Goal: Information Seeking & Learning: Find specific fact

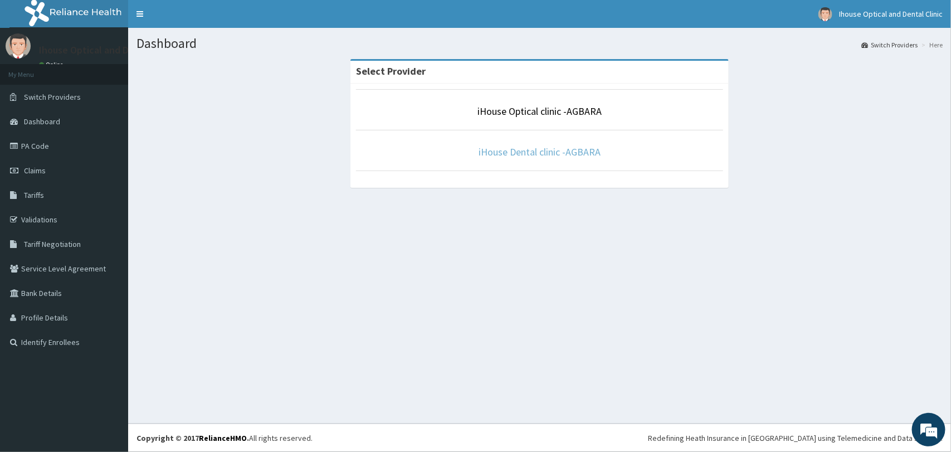
click at [489, 149] on link "iHouse Dental clinic -AGBARA" at bounding box center [539, 151] width 122 height 13
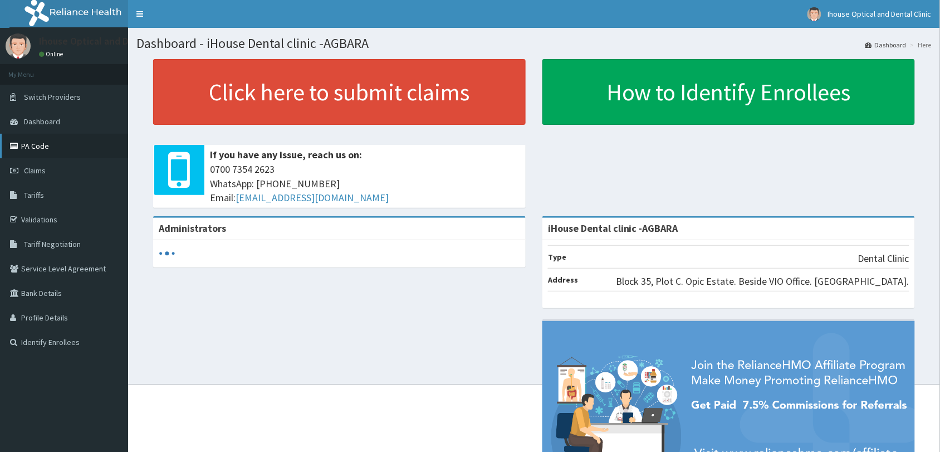
click at [15, 150] on link "PA Code" at bounding box center [64, 146] width 128 height 25
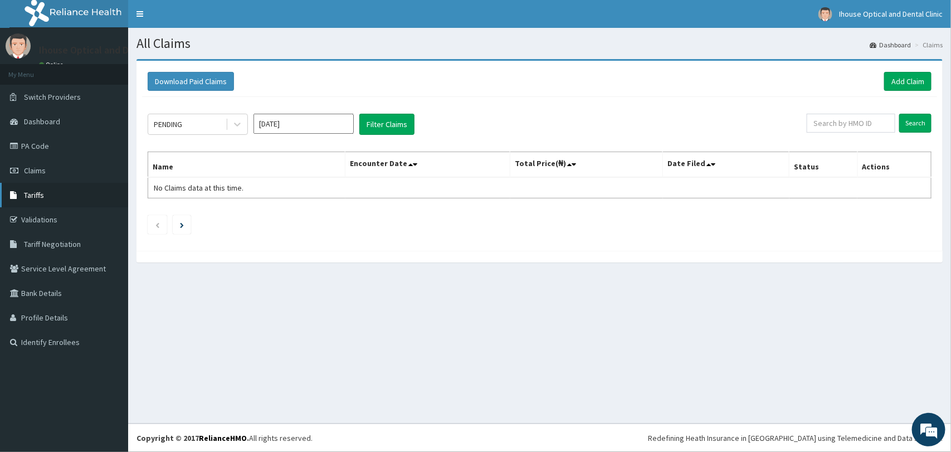
click at [36, 196] on span "Tariffs" at bounding box center [34, 195] width 20 height 10
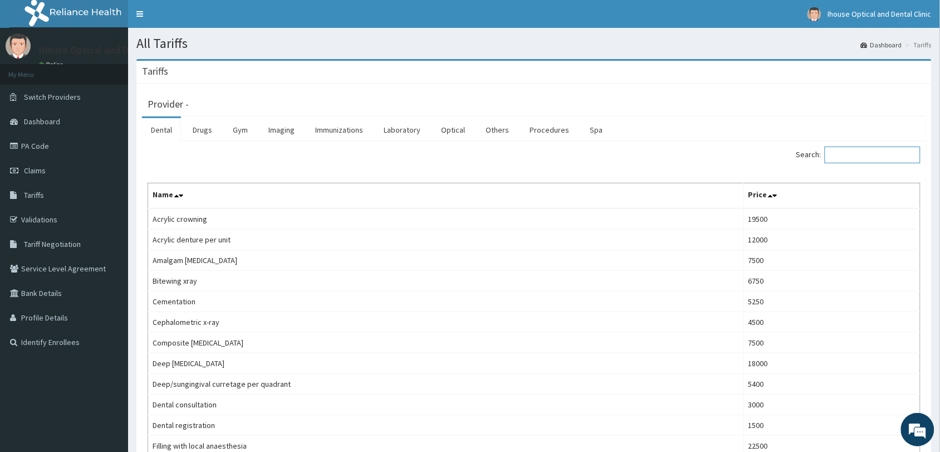
click at [881, 158] on input "Search:" at bounding box center [873, 155] width 96 height 17
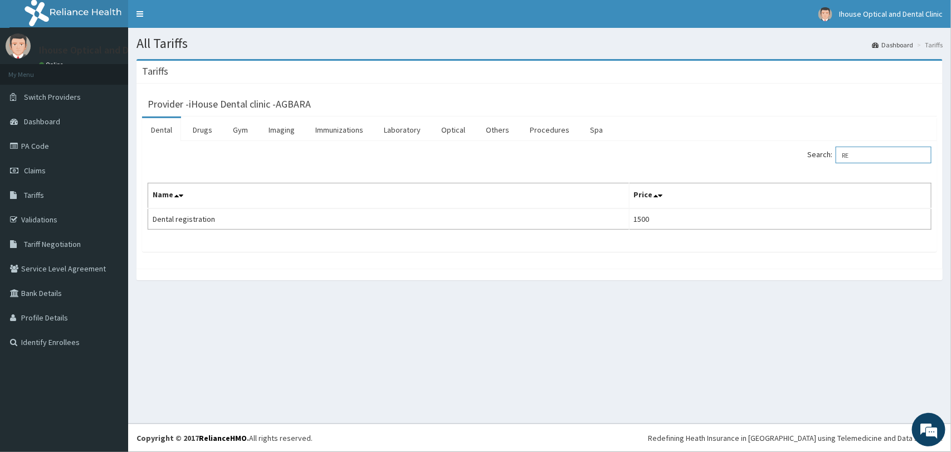
type input "R"
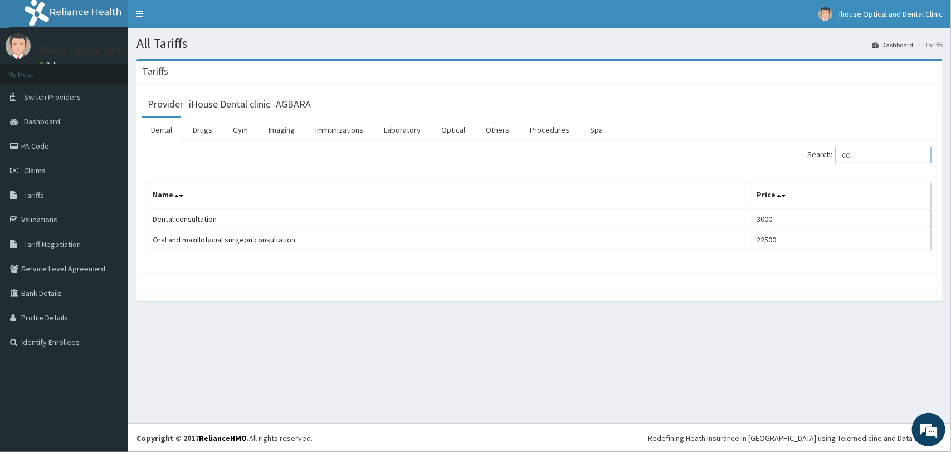
type input "C"
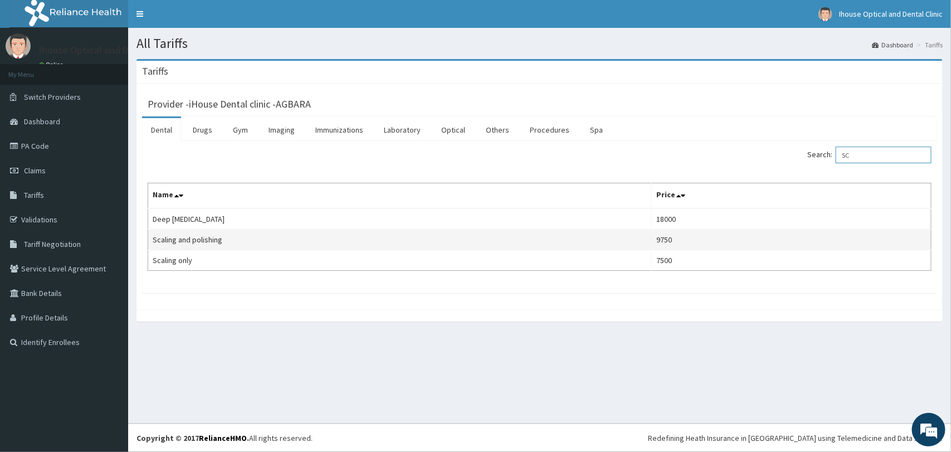
type input "S"
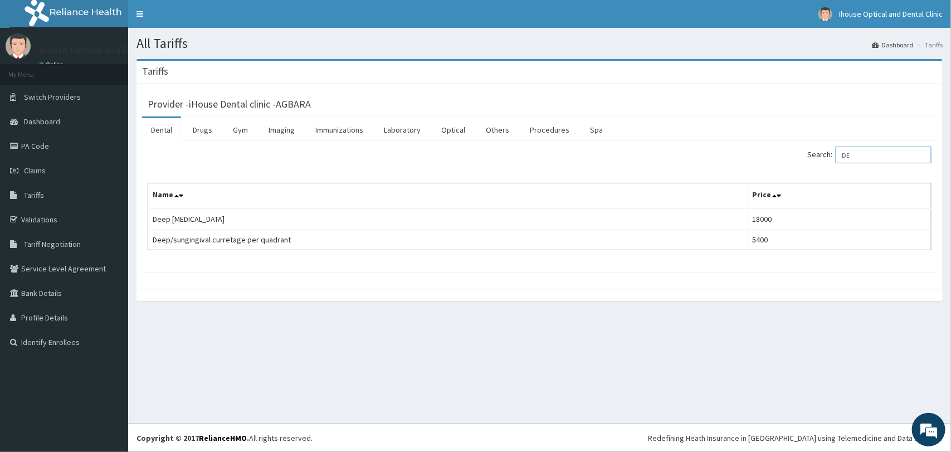
type input "D"
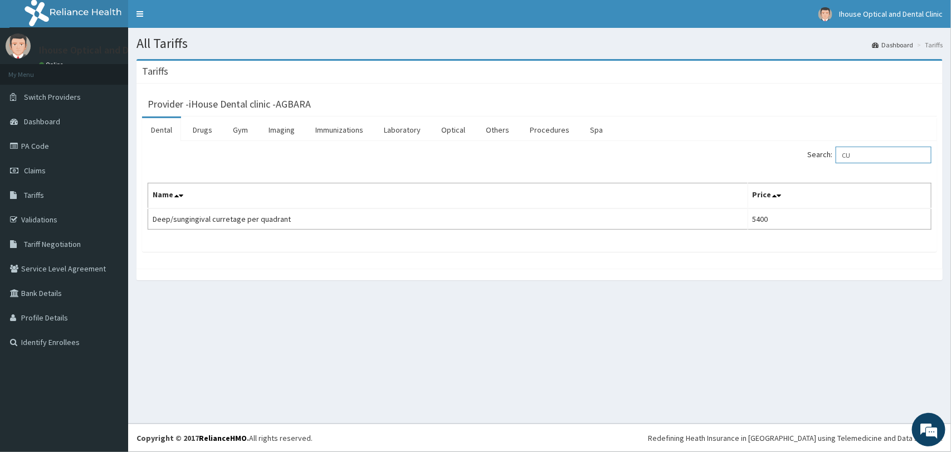
type input "C"
type input "COMPO"
click at [45, 143] on link "PA Code" at bounding box center [64, 146] width 128 height 25
